Goal: Task Accomplishment & Management: Complete application form

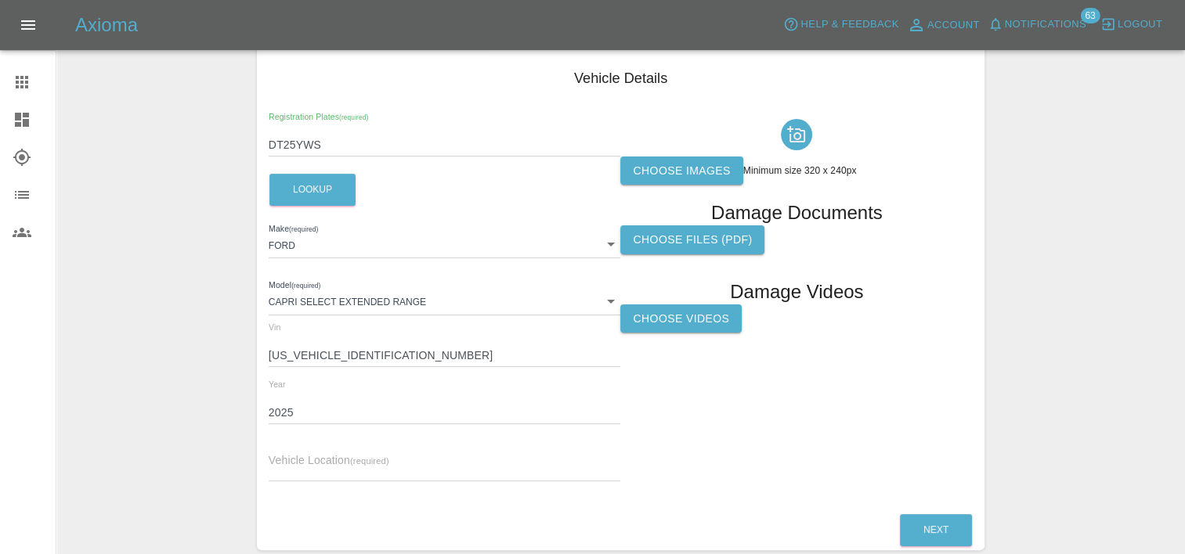
click at [23, 83] on icon at bounding box center [22, 82] width 19 height 19
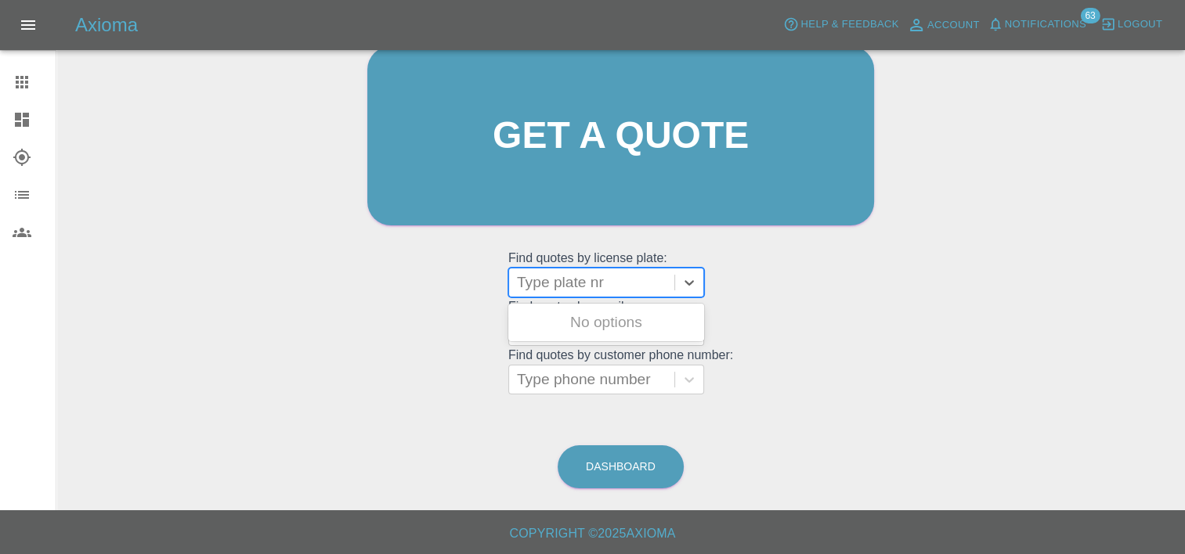
click at [605, 280] on div at bounding box center [592, 283] width 150 height 22
paste input "DW25FYG"
type input "DW25FYG"
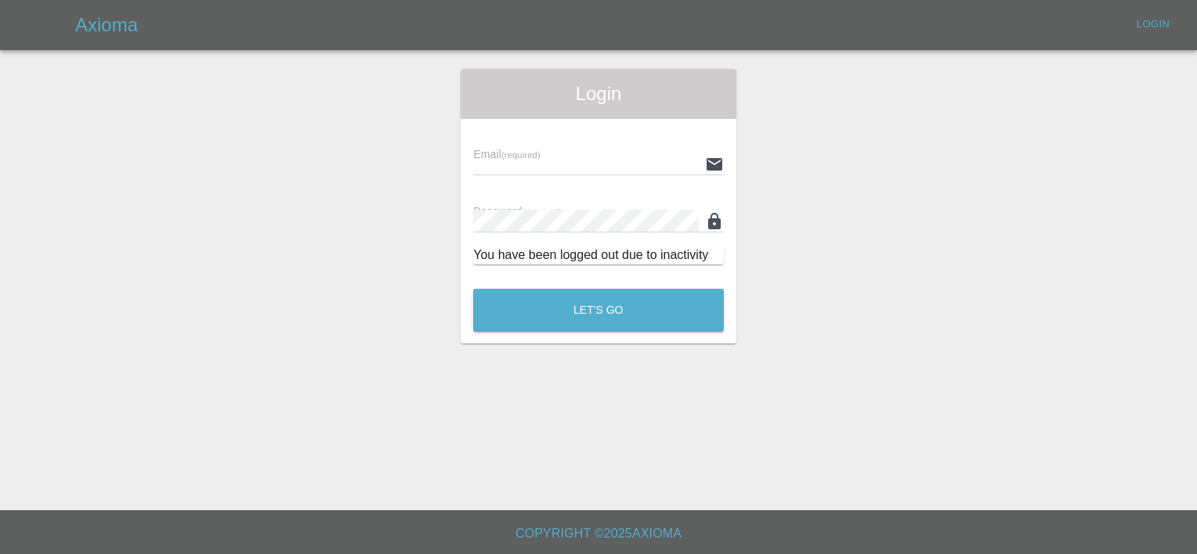
type input "Aimee.Broom@greenhous.co.uk"
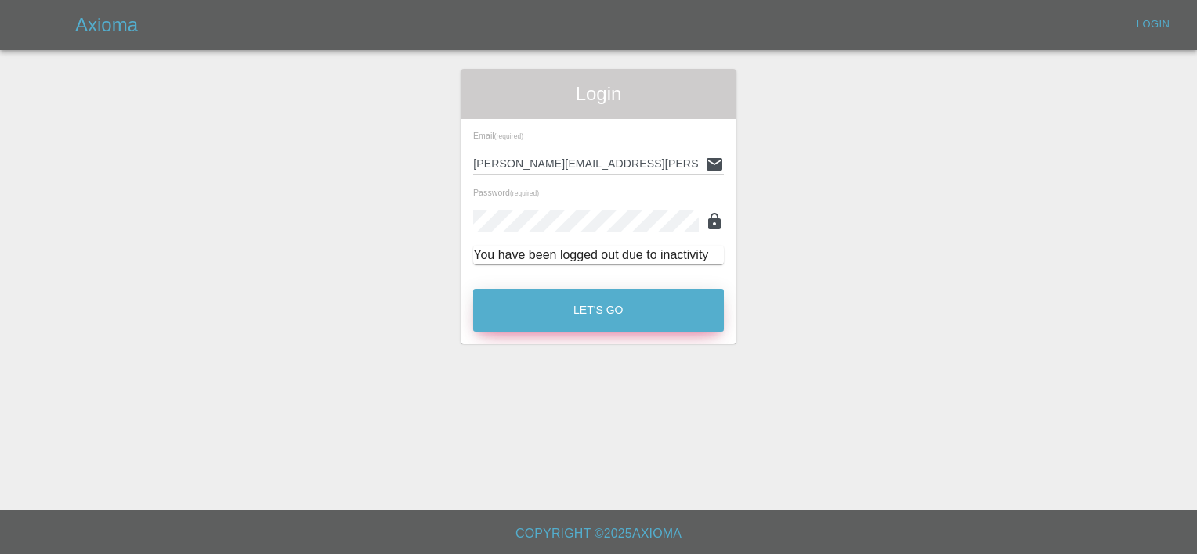
click at [583, 322] on button "Let's Go" at bounding box center [598, 310] width 251 height 43
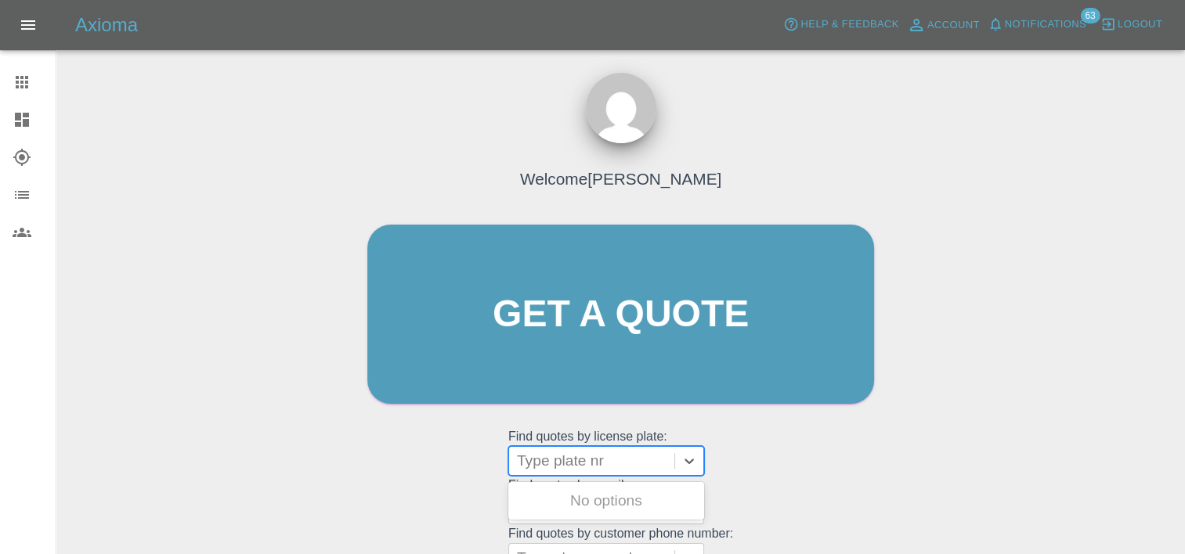
click at [579, 464] on div at bounding box center [592, 461] width 150 height 22
paste input "DW25FYG"
type input "DW25FYG"
click at [590, 519] on div "DW25FYG, Archived" at bounding box center [606, 501] width 196 height 38
click at [583, 506] on div "DW25FYG, Archived" at bounding box center [606, 501] width 196 height 31
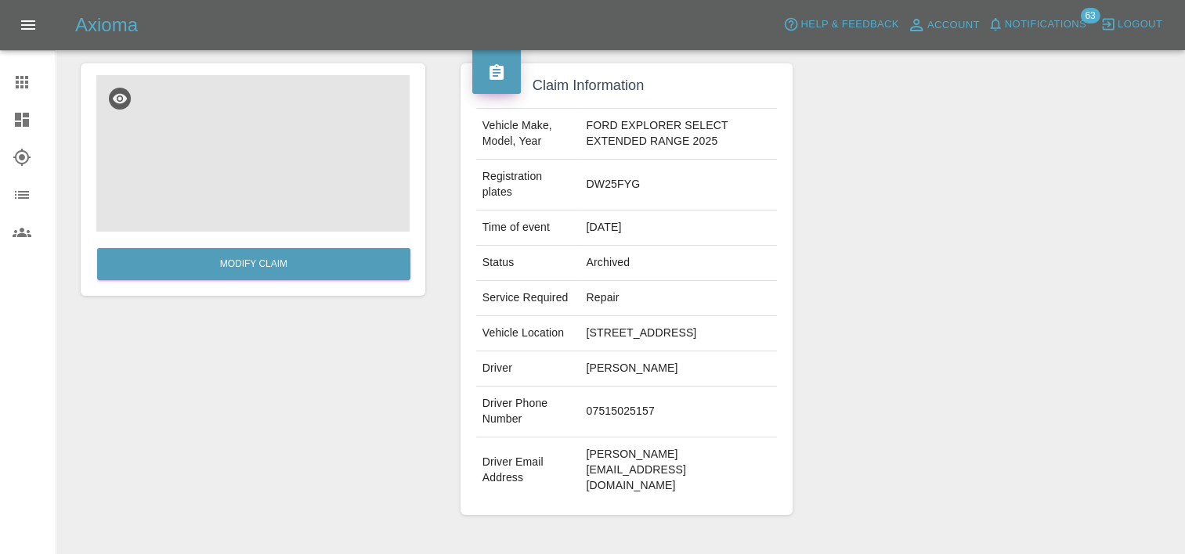
scroll to position [114, 0]
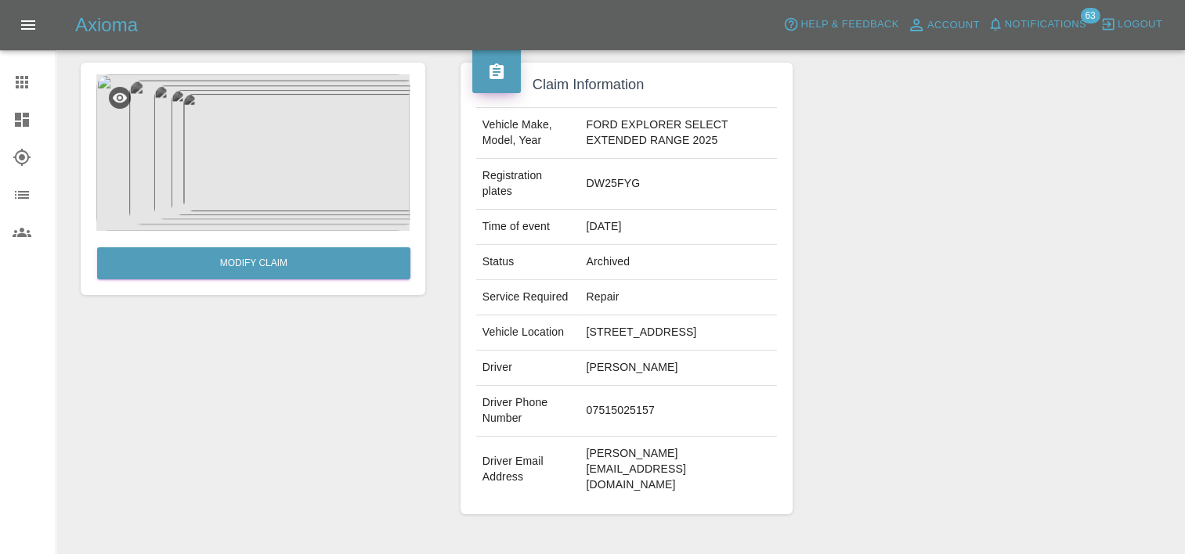
click at [262, 168] on img at bounding box center [252, 152] width 313 height 157
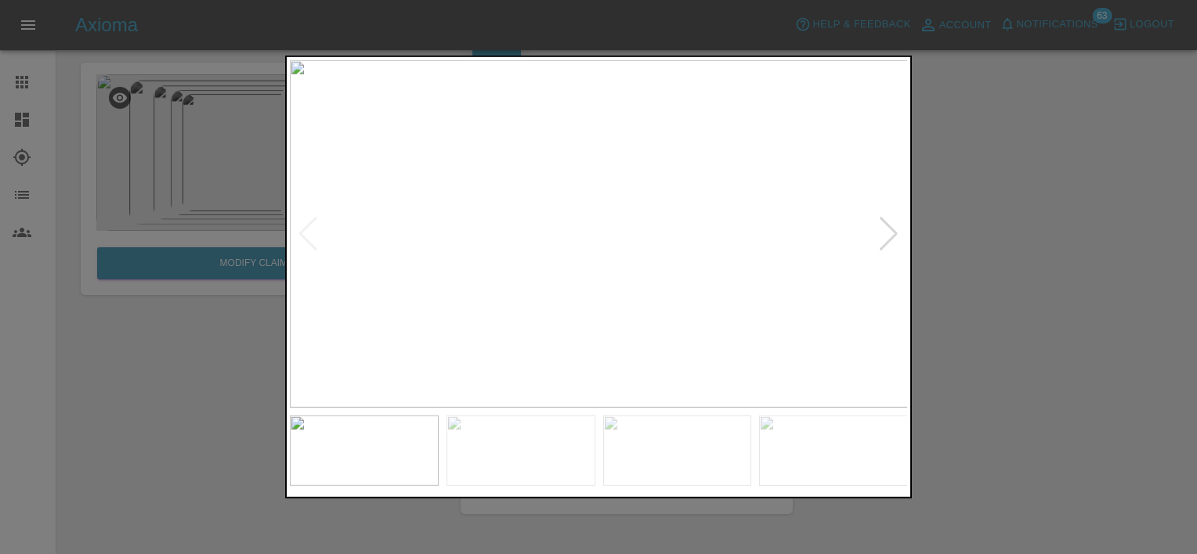
click at [881, 233] on div at bounding box center [888, 234] width 21 height 34
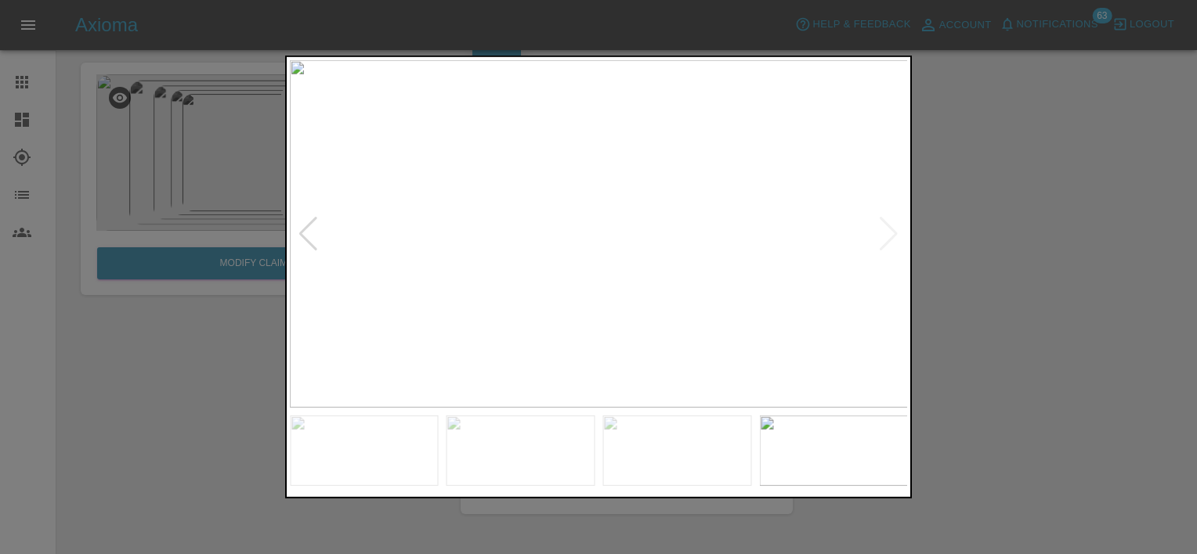
click at [881, 233] on img at bounding box center [599, 234] width 618 height 348
click at [262, 355] on div at bounding box center [598, 277] width 1197 height 554
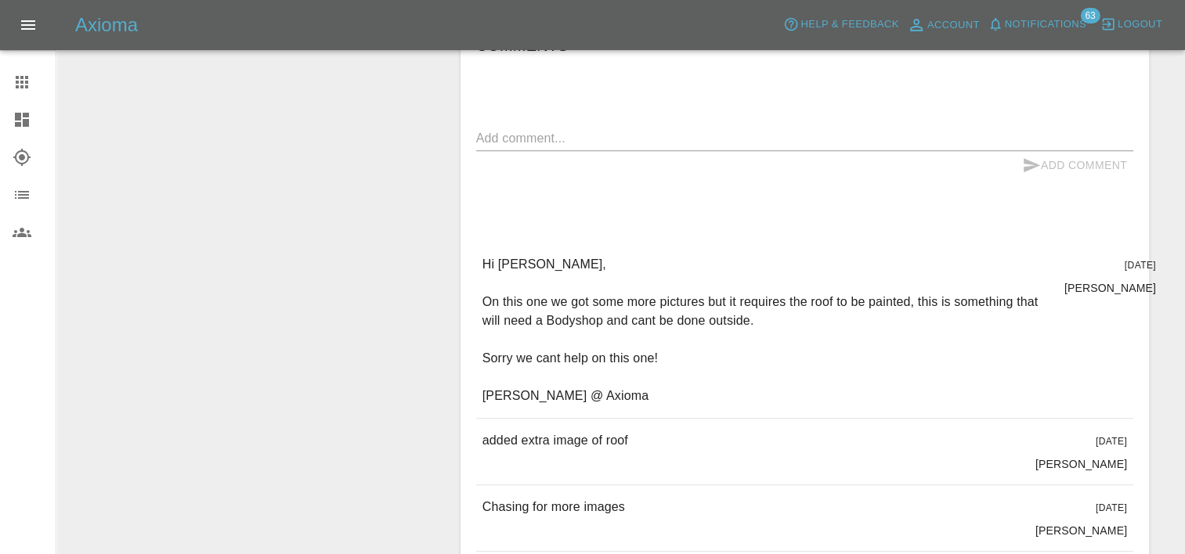
scroll to position [655, 0]
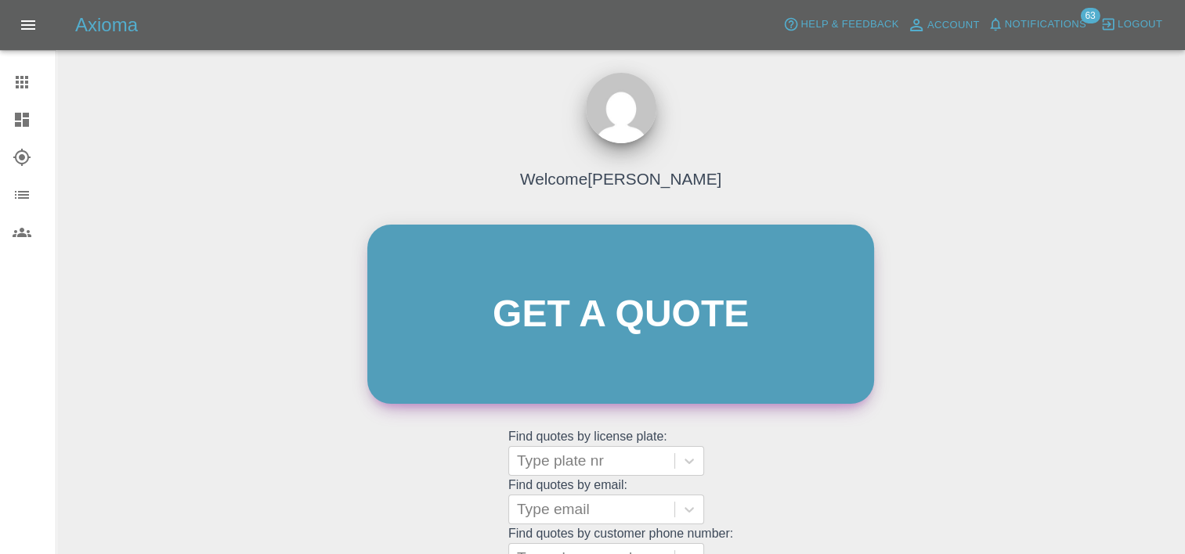
click at [564, 289] on link "Get a quote" at bounding box center [620, 314] width 507 height 179
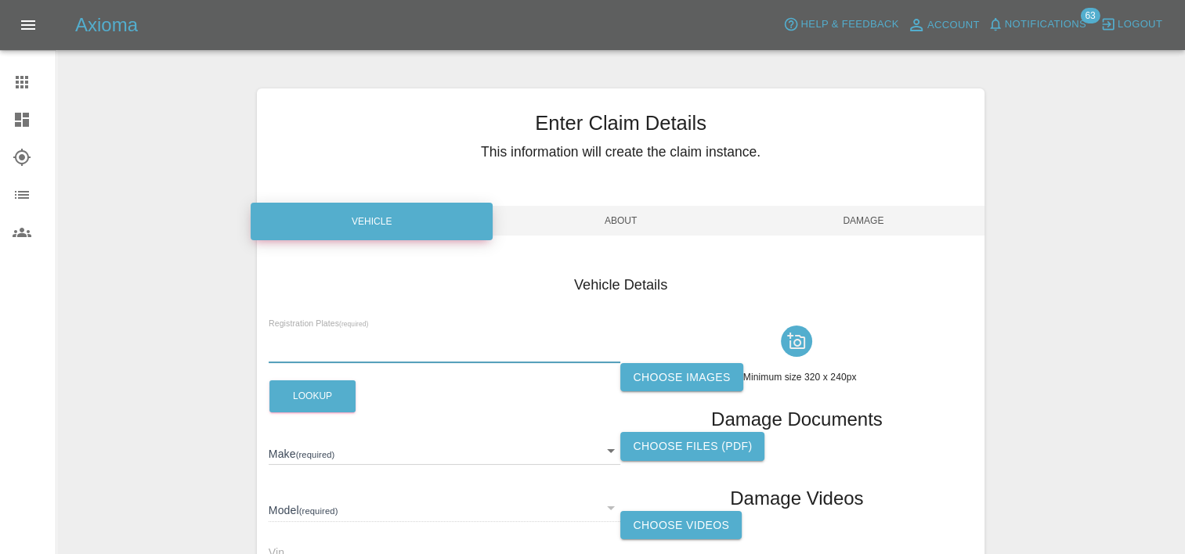
click at [398, 354] on input "text" at bounding box center [445, 352] width 352 height 23
paste input "DU75YGL"
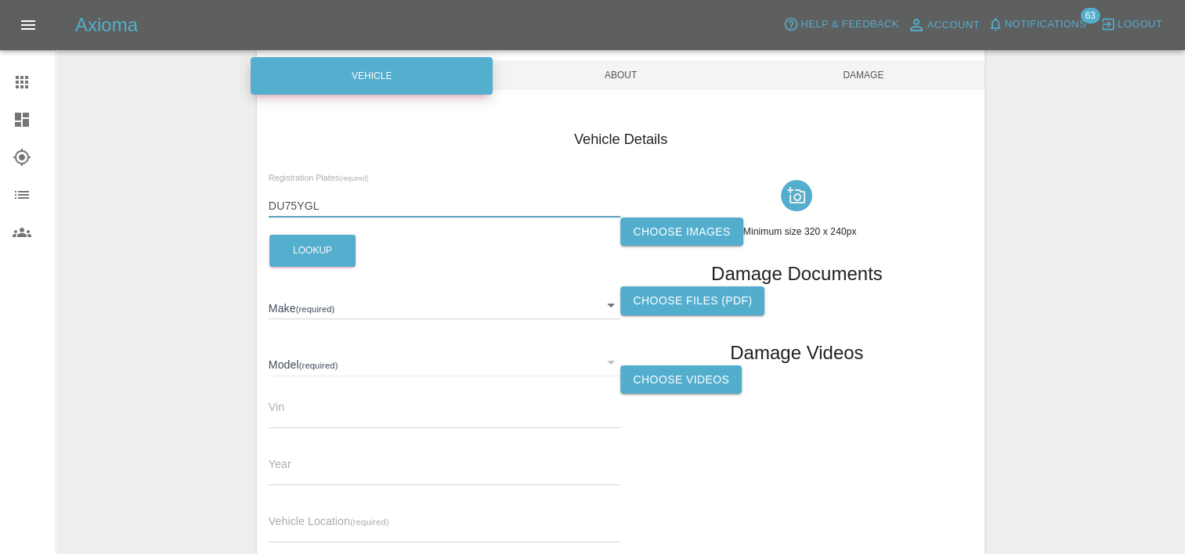
scroll to position [254, 0]
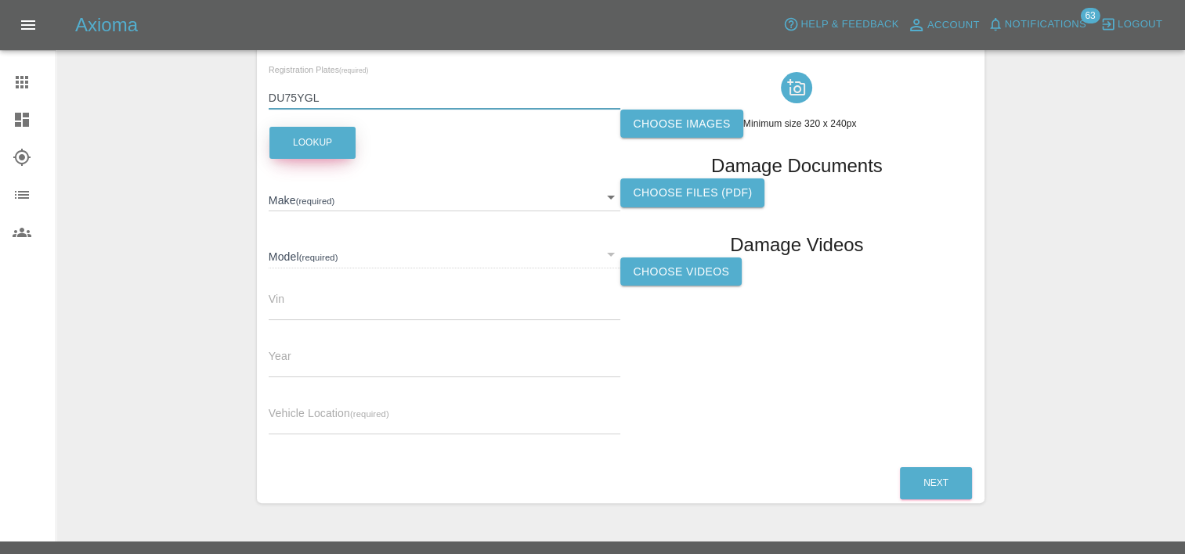
type input "DU75YGL"
click at [276, 143] on button "Lookup" at bounding box center [312, 143] width 86 height 32
type input "OMODA"
type input "E5 NOBLE"
type input "2025"
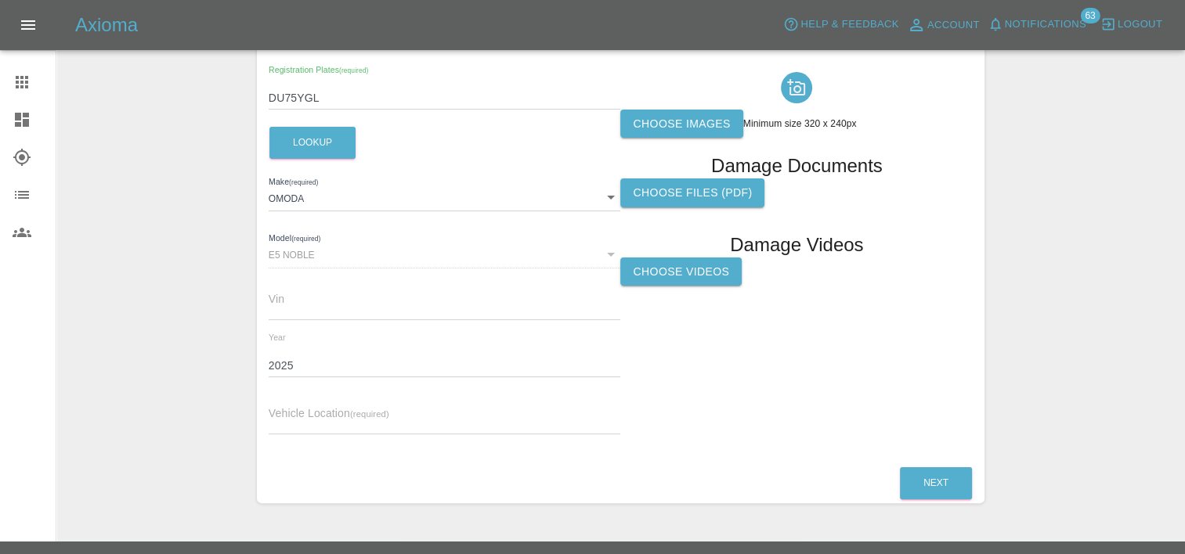
click at [301, 426] on input "text" at bounding box center [445, 423] width 352 height 23
paste input "[STREET_ADDRESS]"
type input "[STREET_ADDRESS]"
click at [671, 123] on label "Choose images" at bounding box center [681, 124] width 122 height 29
click at [0, 0] on input "Choose images" at bounding box center [0, 0] width 0 height 0
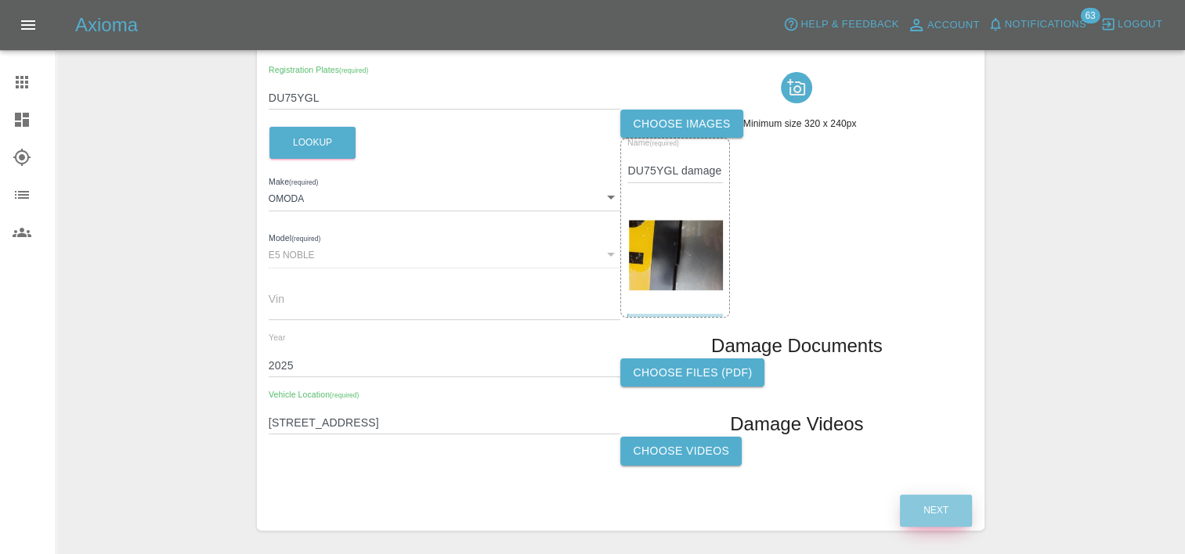
click at [946, 507] on button "Next" at bounding box center [936, 511] width 72 height 32
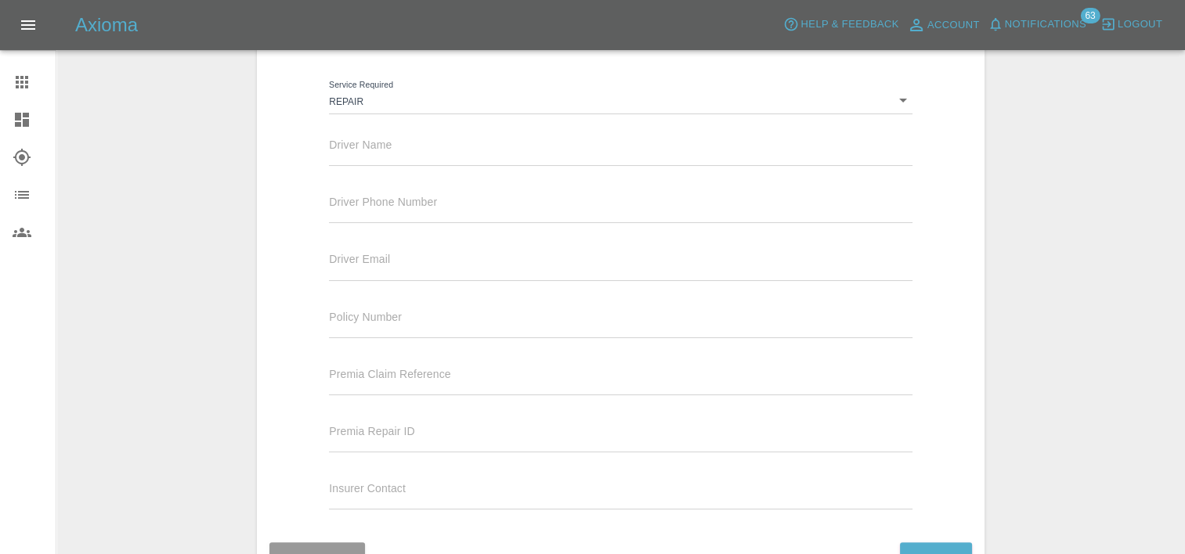
click at [487, 171] on div "Driver Name" at bounding box center [620, 150] width 606 height 57
click at [458, 153] on input "text" at bounding box center [620, 154] width 583 height 23
type input "[PERSON_NAME]"
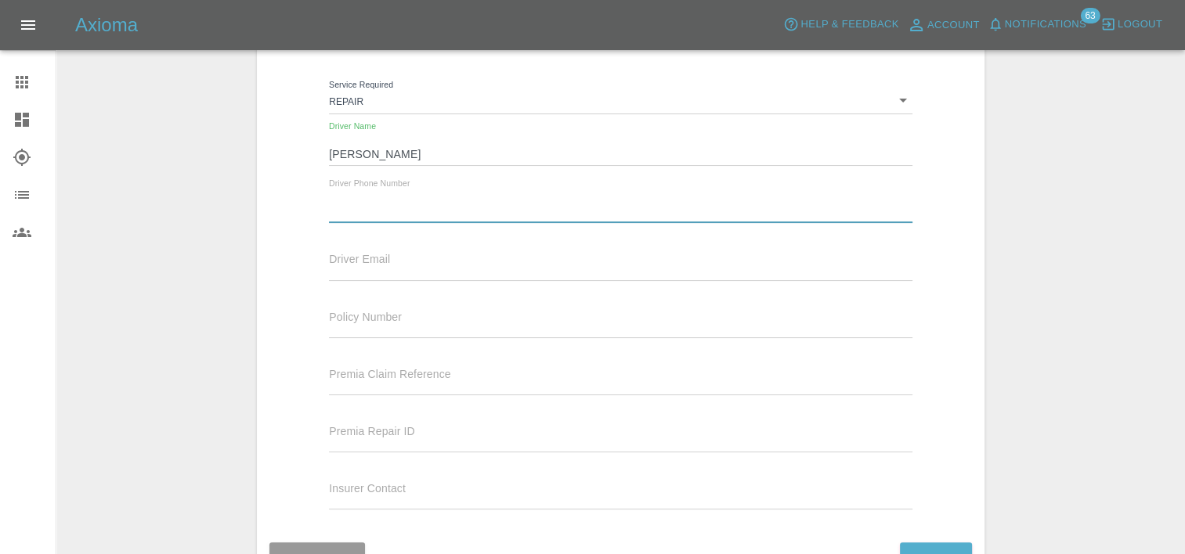
click at [390, 204] on input "text" at bounding box center [620, 211] width 583 height 23
paste input "07897533366"
type input "07897533366"
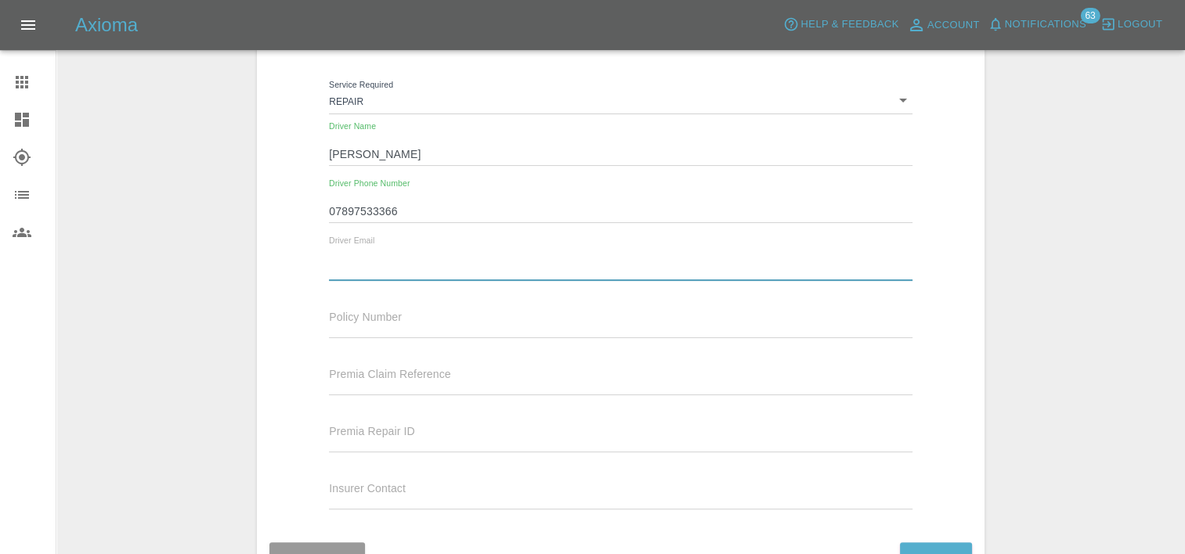
click at [378, 263] on input "text" at bounding box center [620, 269] width 583 height 23
click at [345, 319] on input "text" at bounding box center [620, 327] width 583 height 23
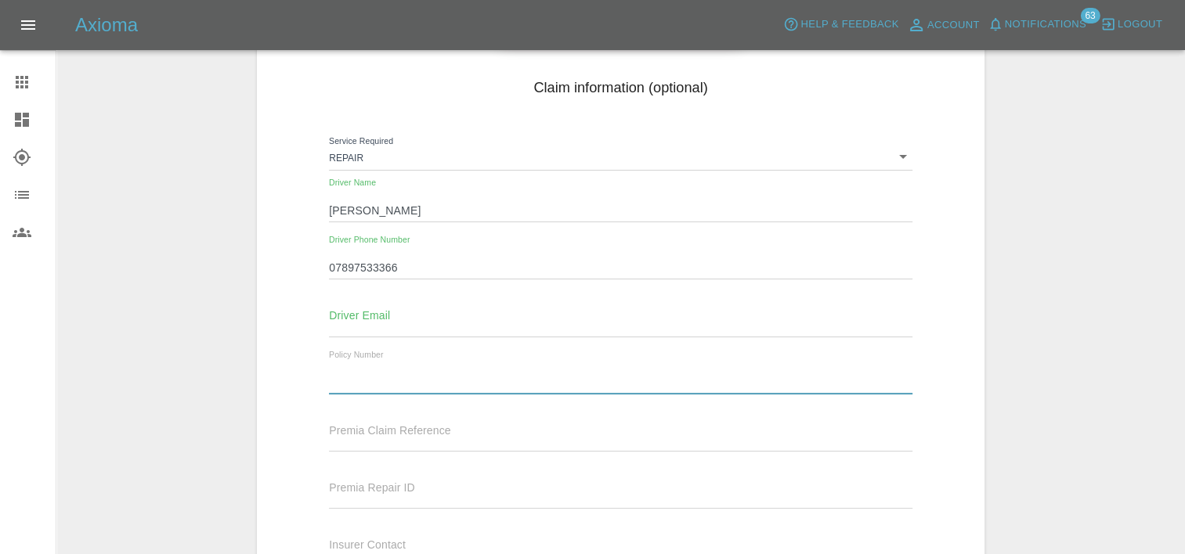
scroll to position [197, 0]
click at [992, 305] on div "Enter Claim Details This information will create the claim instance. Vehicle Ab…" at bounding box center [620, 263] width 751 height 783
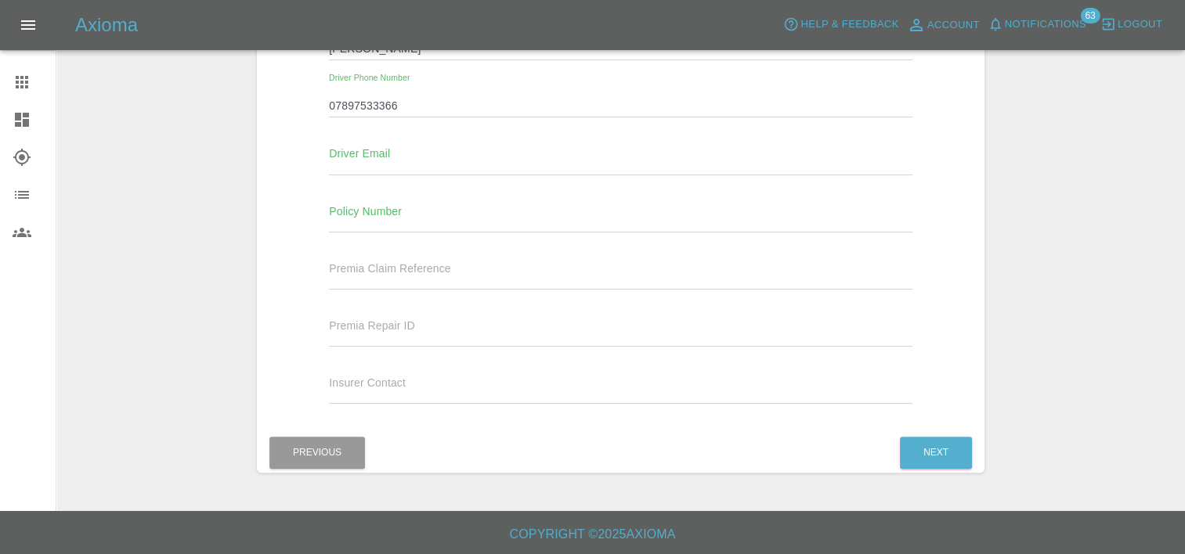
scroll to position [360, 0]
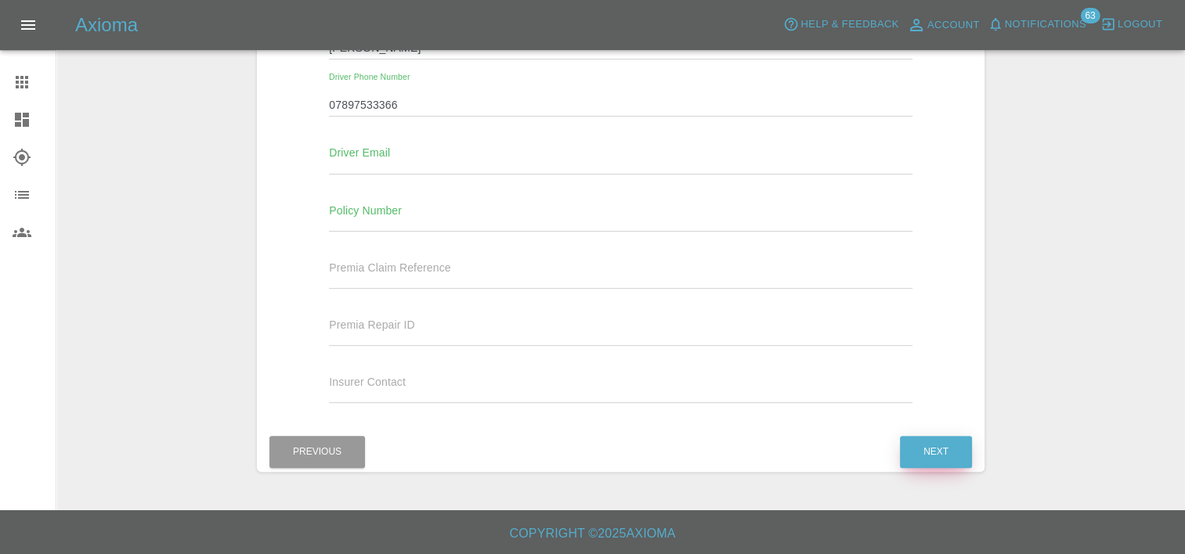
click at [945, 457] on button "Next" at bounding box center [936, 452] width 72 height 32
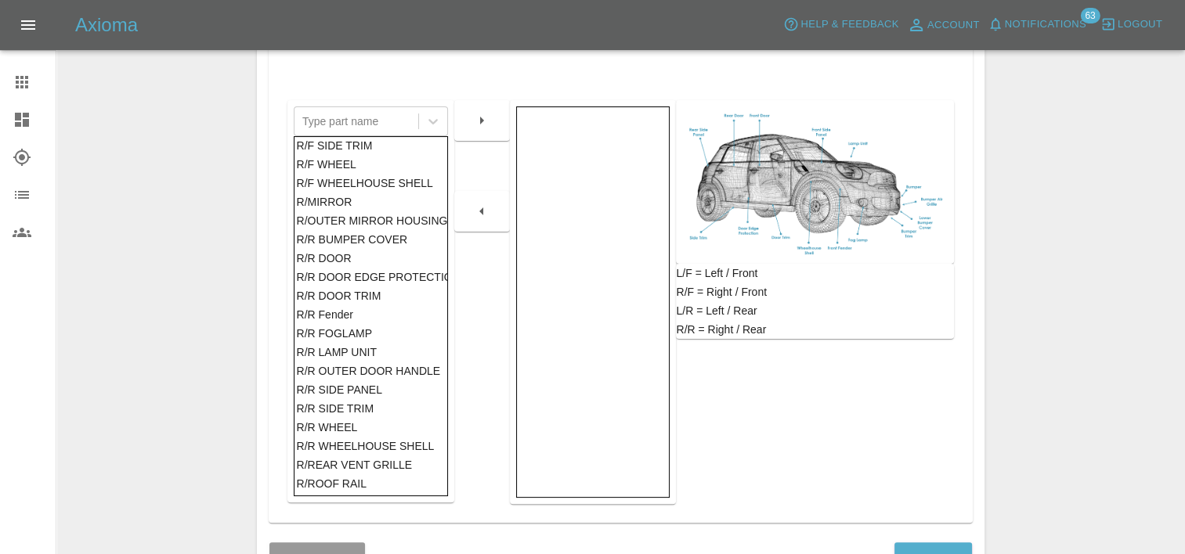
scroll to position [871, 0]
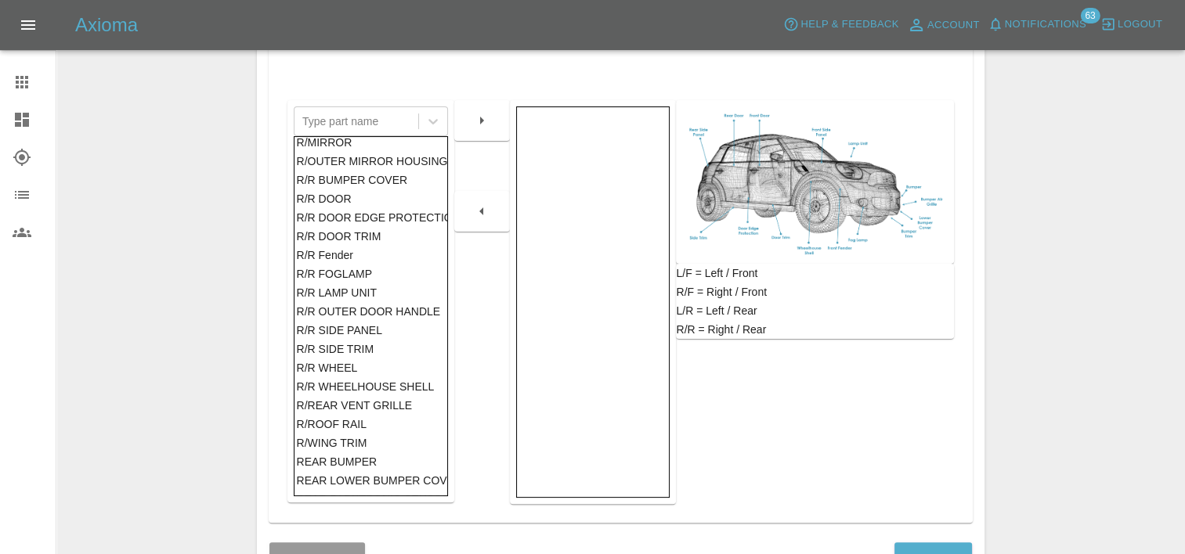
click at [345, 464] on div "REAR BUMPER" at bounding box center [370, 462] width 149 height 19
click at [459, 112] on button "button" at bounding box center [482, 121] width 50 height 28
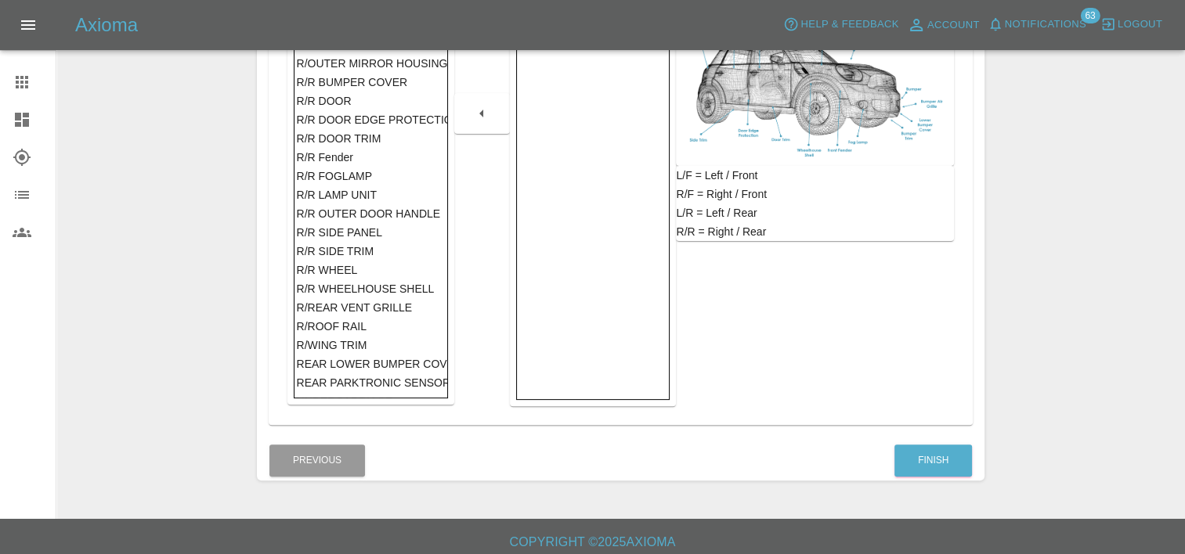
scroll to position [415, 0]
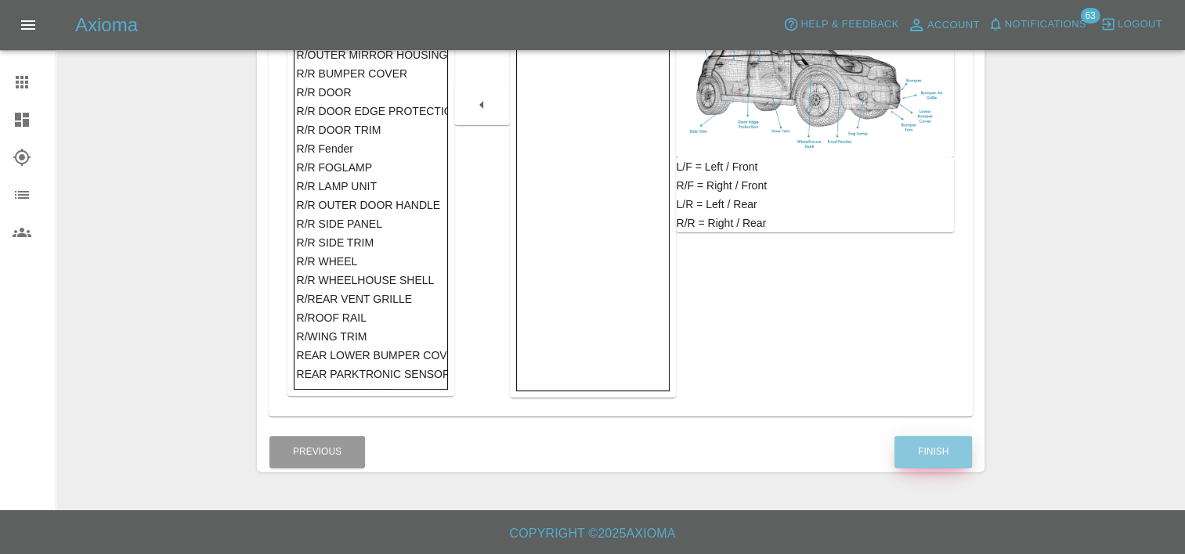
click at [916, 457] on button "Finish" at bounding box center [933, 452] width 78 height 32
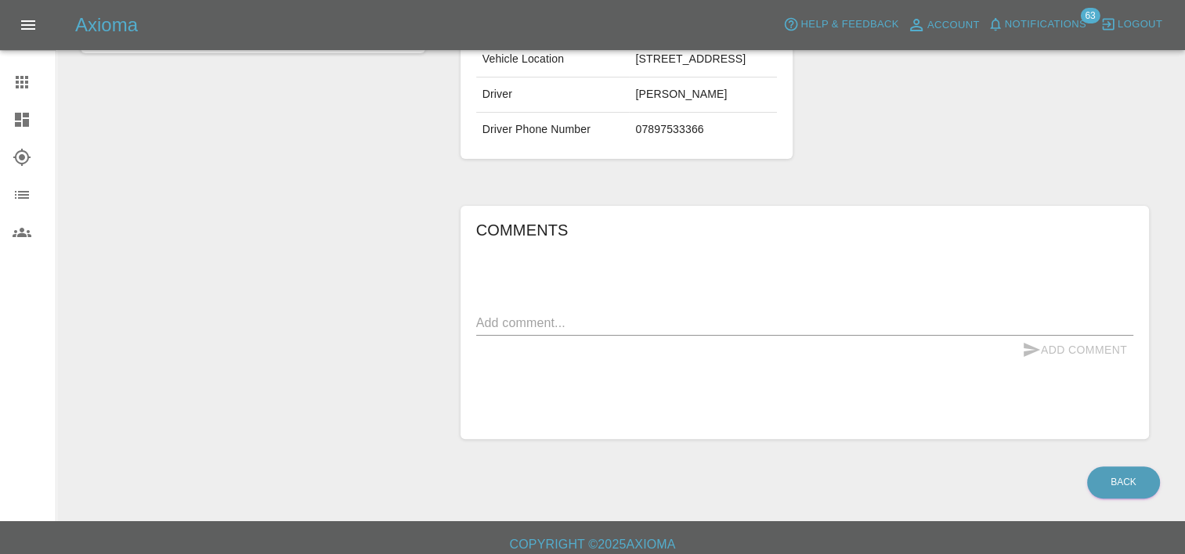
scroll to position [413, 0]
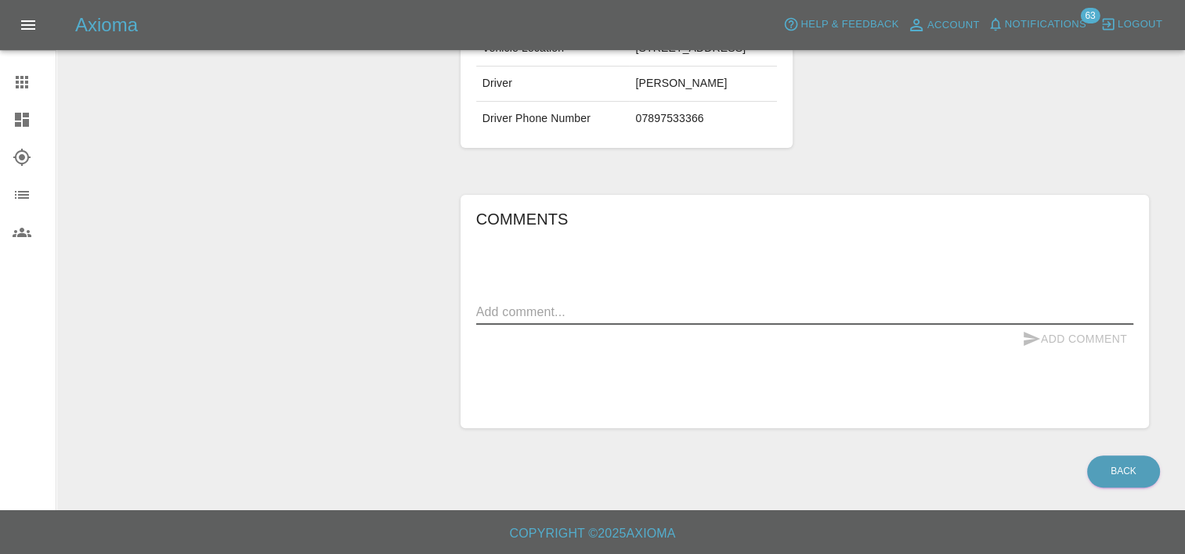
click at [688, 305] on textarea at bounding box center [804, 312] width 657 height 18
type textarea "Small scuff under number plate"
click at [1101, 341] on button "Add Comment" at bounding box center [1074, 339] width 117 height 29
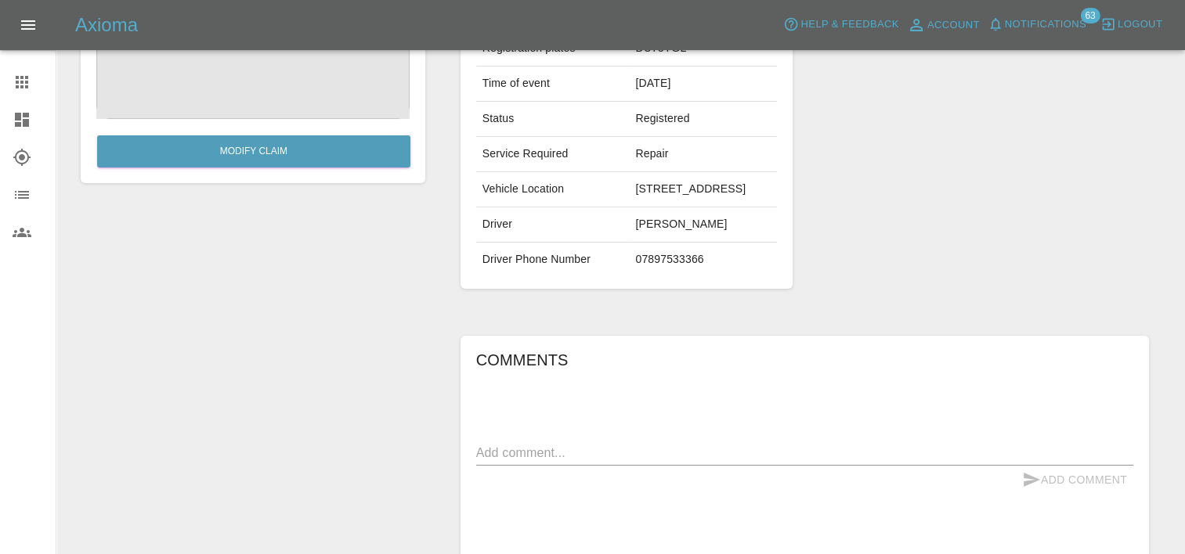
scroll to position [478, 0]
